Goal: Transaction & Acquisition: Subscribe to service/newsletter

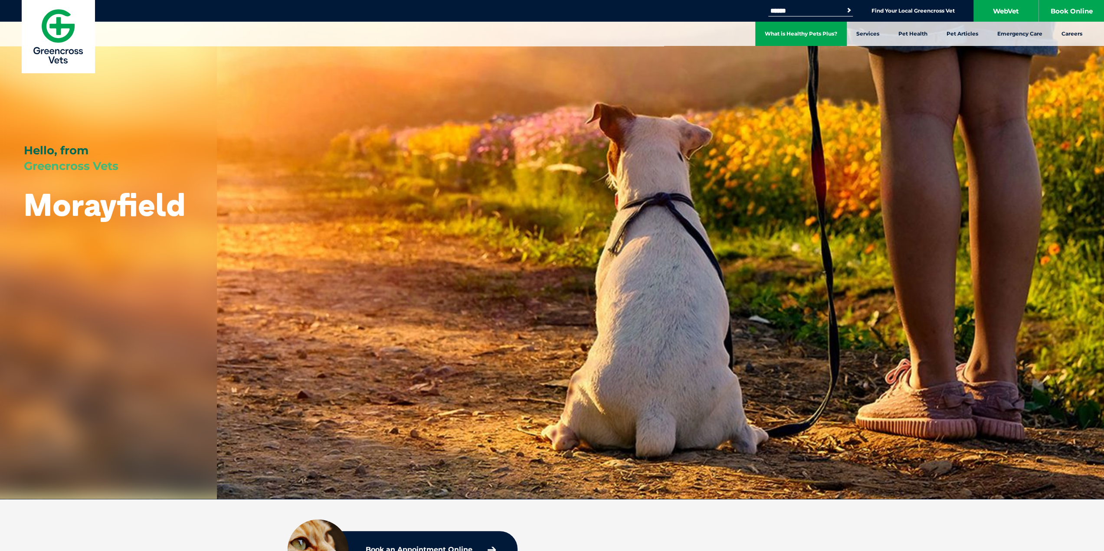
click at [806, 36] on link "What is Healthy Pets Plus?" at bounding box center [801, 34] width 92 height 24
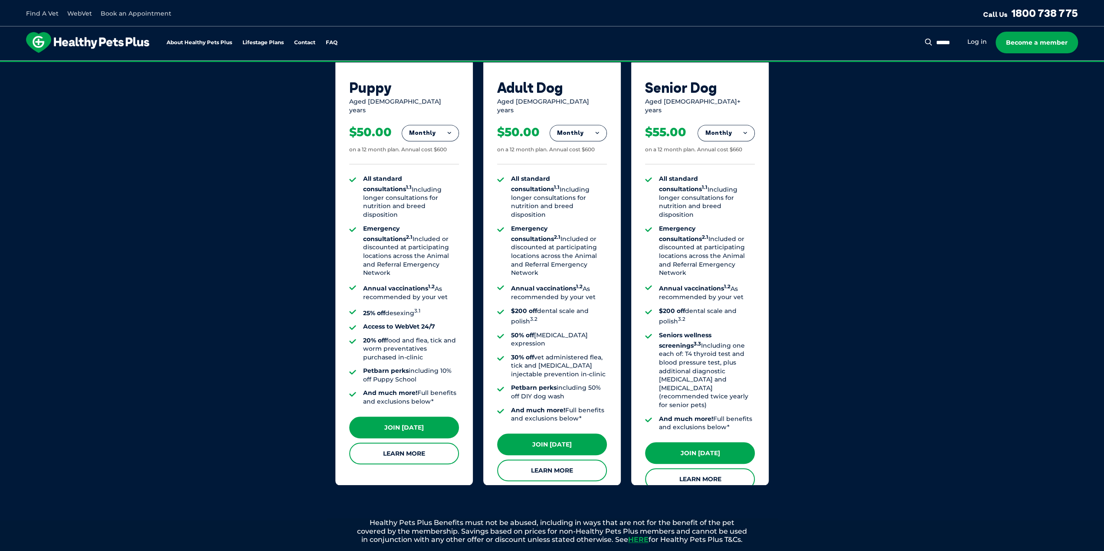
scroll to position [564, 0]
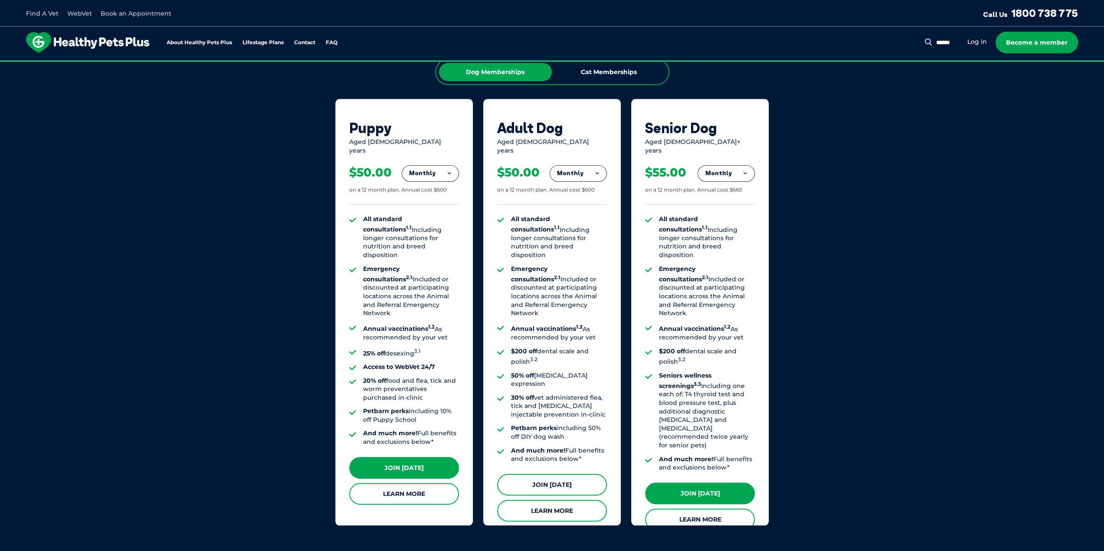
click at [560, 474] on link "Join Today" at bounding box center [552, 485] width 110 height 22
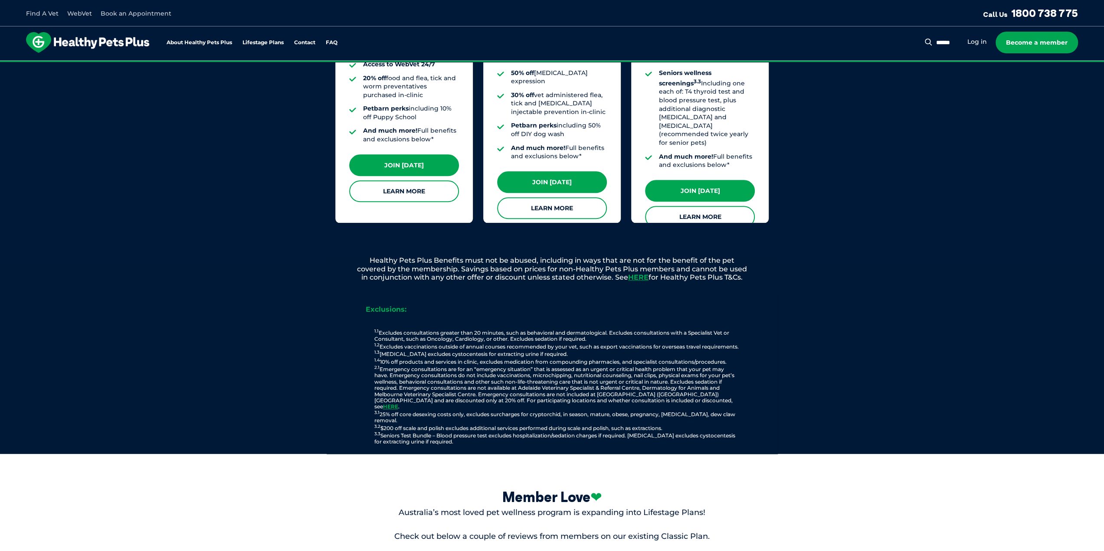
scroll to position [868, 0]
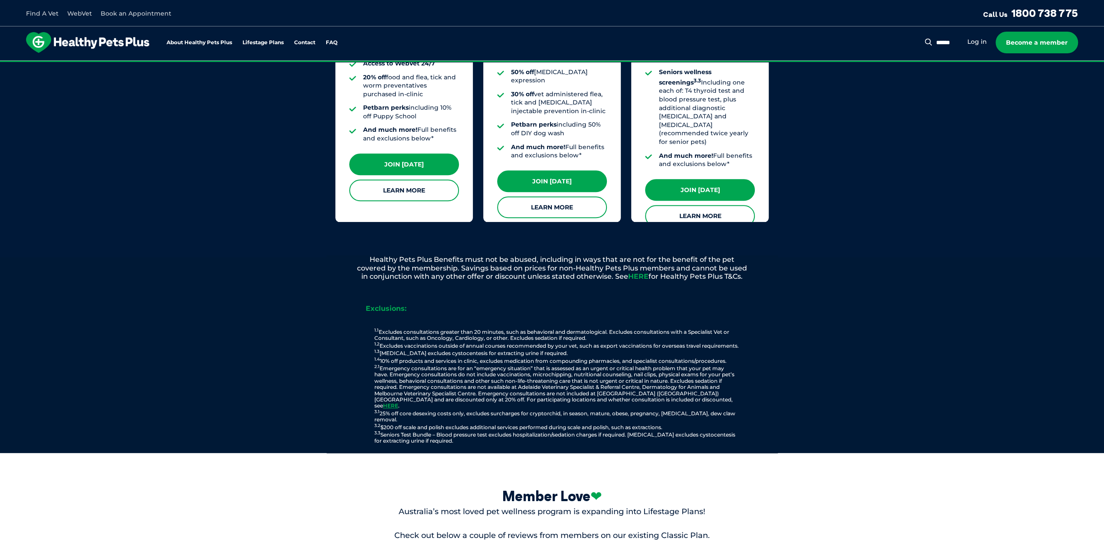
click at [634, 272] on link "HERE" at bounding box center [638, 276] width 20 height 8
